Goal: Browse casually

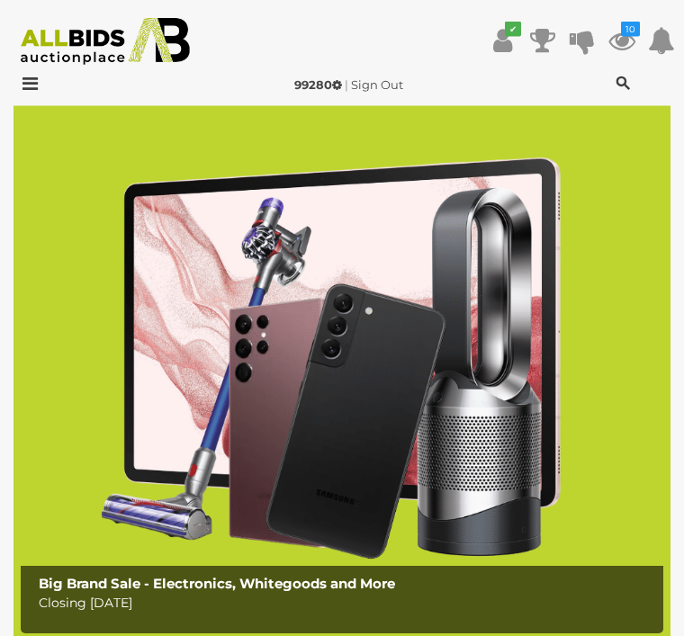
scroll to position [63, 0]
click at [628, 40] on icon at bounding box center [621, 40] width 27 height 32
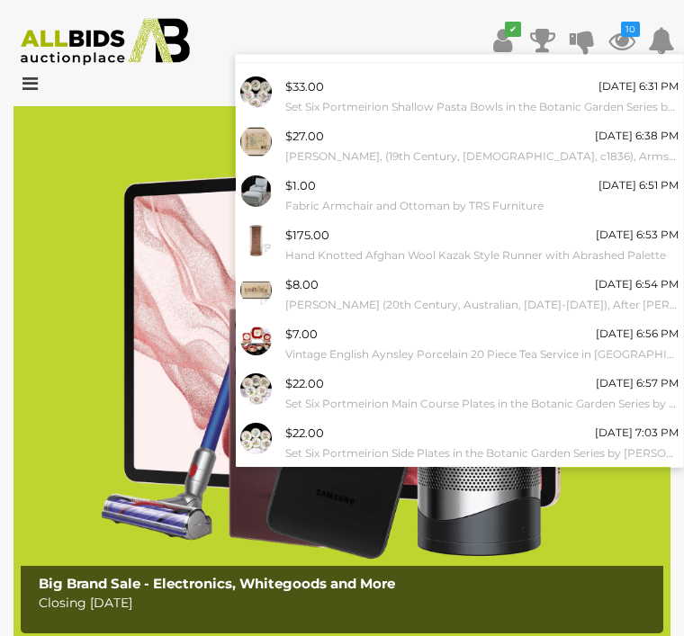
scroll to position [29, 0]
click at [412, 378] on div "$22.00 Wednesday 6:57 PM Set Six Portmeirion Main Course Plates in the Botanic …" at bounding box center [481, 394] width 393 height 40
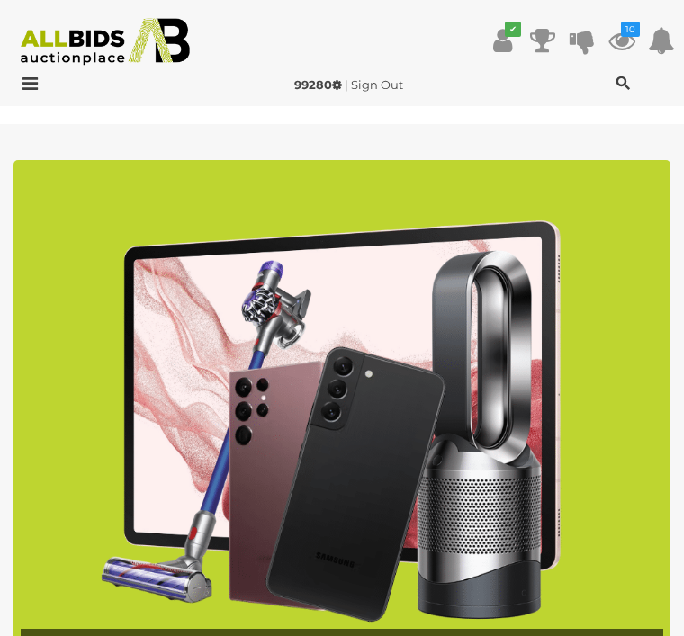
scroll to position [93, 0]
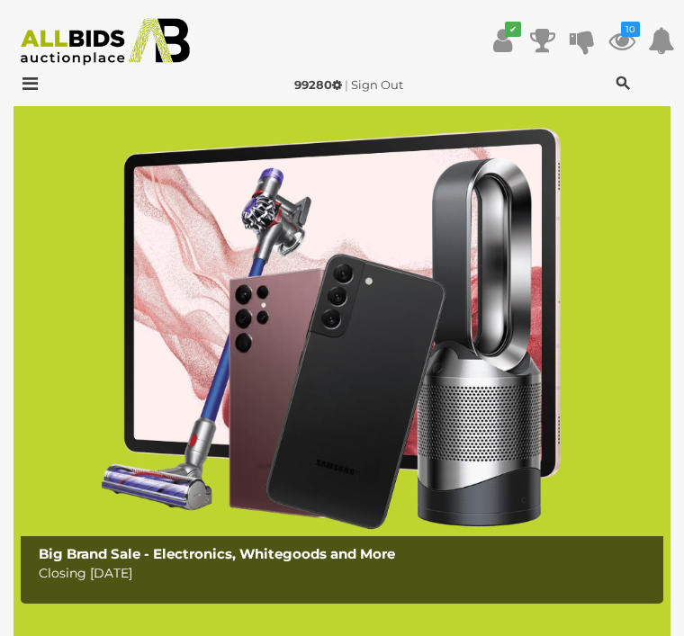
click at [623, 41] on icon at bounding box center [621, 40] width 27 height 32
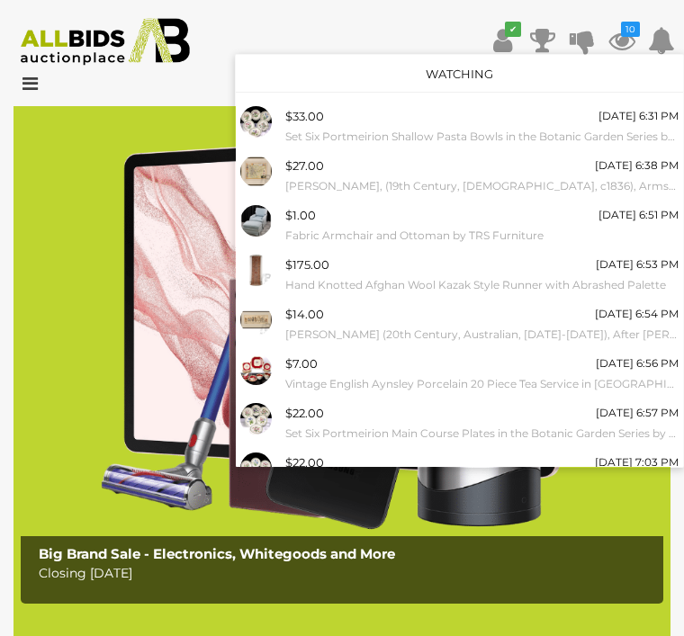
click at [345, 124] on div "$33.00 Wednesday 6:31 PM Set Six Portmeirion Shallow Pasta Bowls in the Botanic…" at bounding box center [481, 126] width 393 height 40
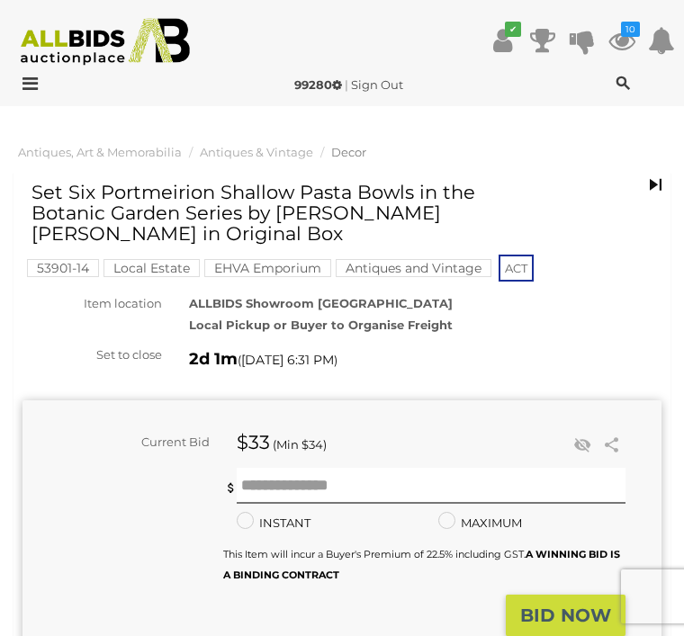
click at [630, 43] on icon at bounding box center [621, 40] width 27 height 32
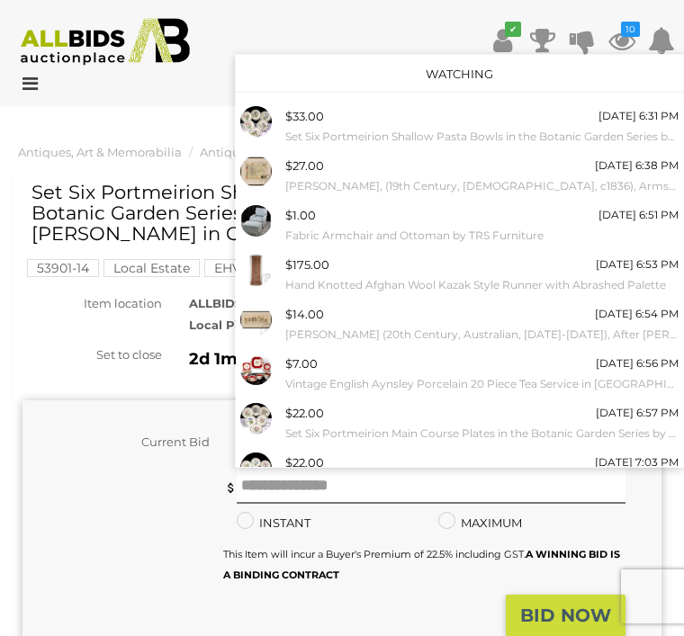
click at [463, 434] on small "Set Six Portmeirion Main Course Plates in the Botanic Garden Series by [PERSON_…" at bounding box center [481, 434] width 393 height 20
click at [340, 458] on div "$22.00 Wednesday 7:03 PM Set Six Portmeirion Side Plates in the Botanic Garden …" at bounding box center [481, 472] width 393 height 40
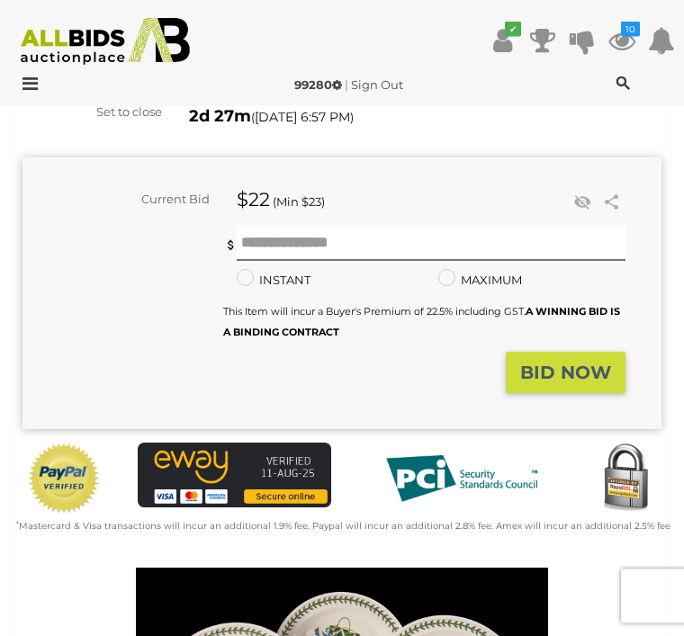
scroll to position [236, 0]
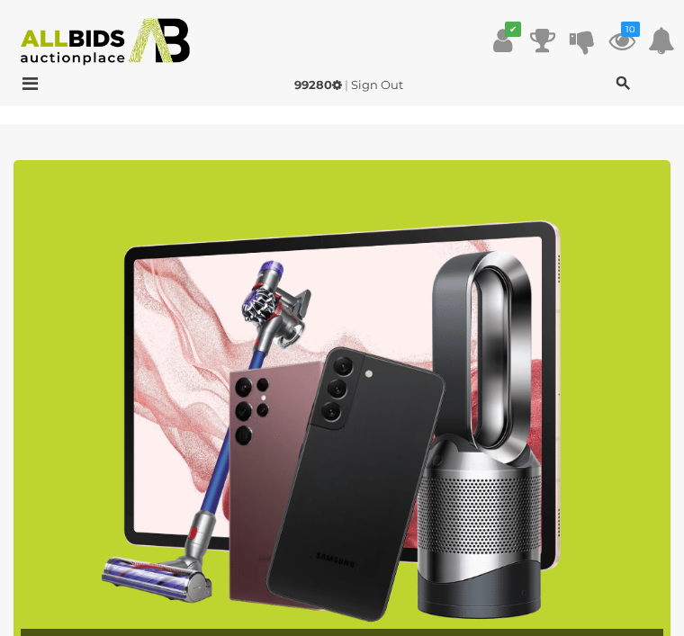
scroll to position [93, 0]
